Goal: Information Seeking & Learning: Learn about a topic

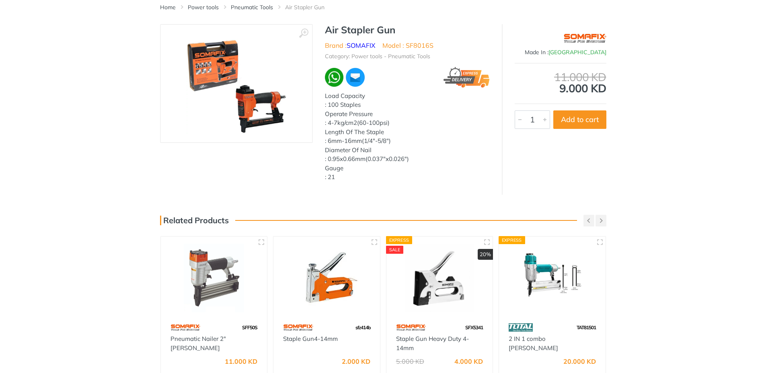
scroll to position [161, 0]
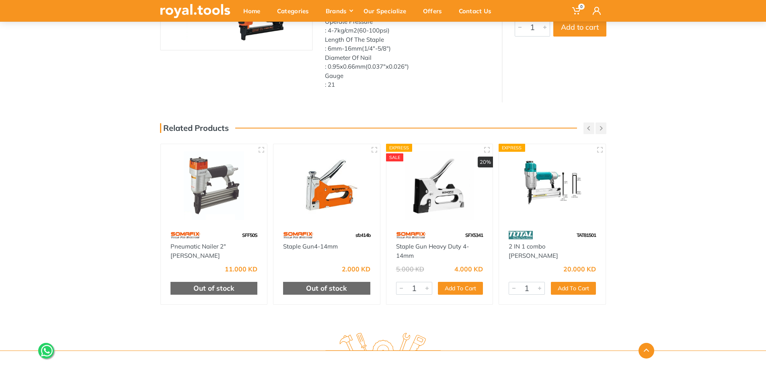
click at [555, 193] on img at bounding box center [552, 186] width 92 height 69
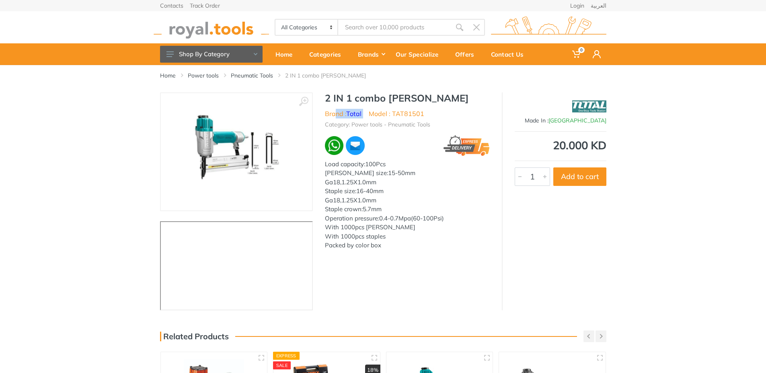
drag, startPoint x: 366, startPoint y: 115, endPoint x: 336, endPoint y: 115, distance: 29.8
click at [336, 115] on ul "Brand : Total Model : TAT81501" at bounding box center [407, 114] width 165 height 10
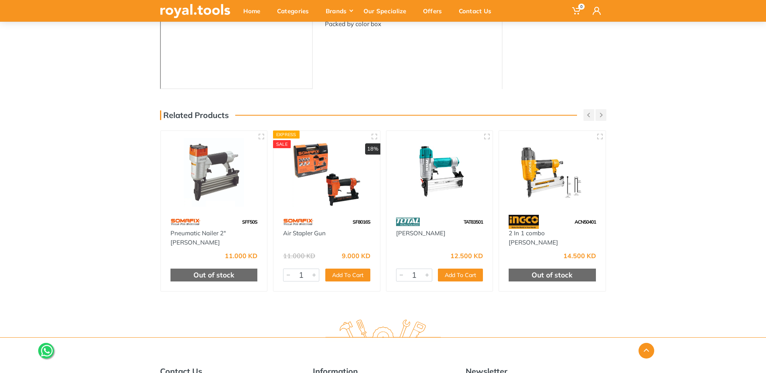
scroll to position [241, 0]
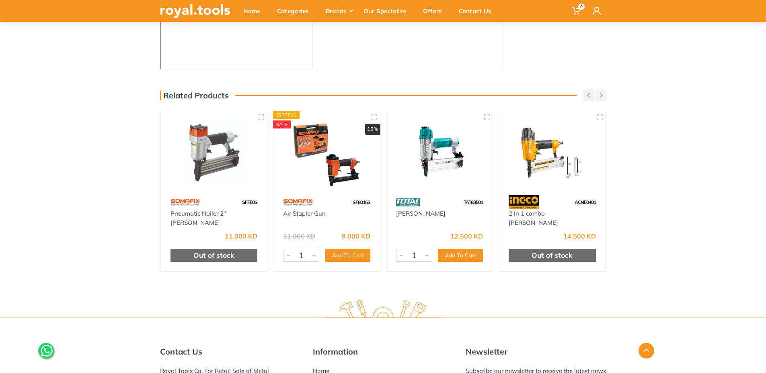
click at [219, 174] on img at bounding box center [214, 153] width 92 height 69
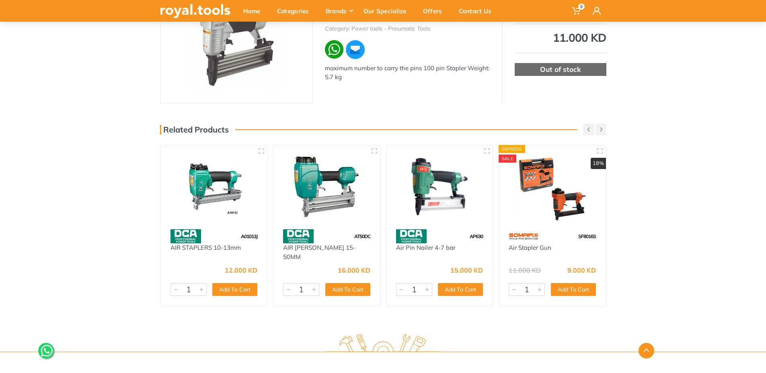
scroll to position [121, 0]
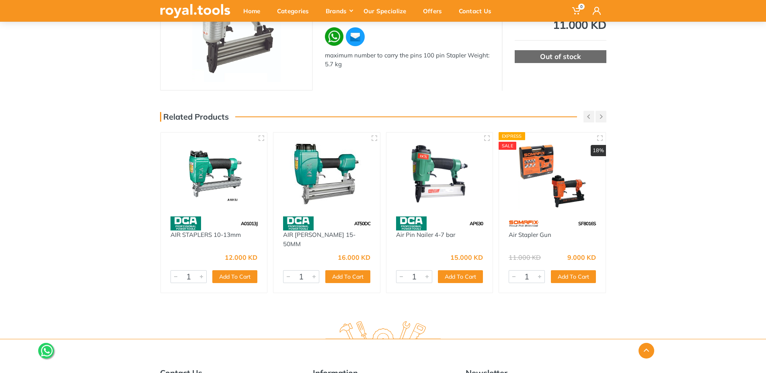
click at [540, 176] on img at bounding box center [552, 174] width 92 height 69
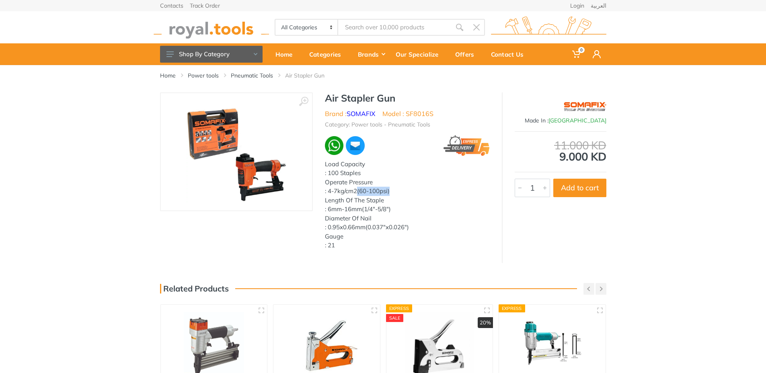
drag, startPoint x: 357, startPoint y: 191, endPoint x: 395, endPoint y: 191, distance: 37.4
click at [395, 191] on div ": 4-7kg/cm2(60-100psi)" at bounding box center [407, 191] width 165 height 9
click at [356, 193] on div ": 4-7kg/cm2(60-100psi)" at bounding box center [407, 191] width 165 height 9
drag, startPoint x: 330, startPoint y: 210, endPoint x: 362, endPoint y: 208, distance: 31.8
click at [362, 208] on div ": 6mm-16mm(1/4"-5/8")" at bounding box center [407, 209] width 165 height 9
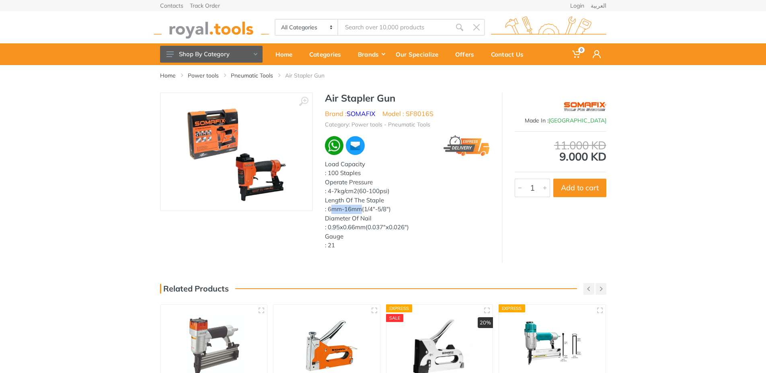
click at [362, 208] on div ": 6mm-16mm(1/4"-5/8")" at bounding box center [407, 209] width 165 height 9
